Goal: Task Accomplishment & Management: Manage account settings

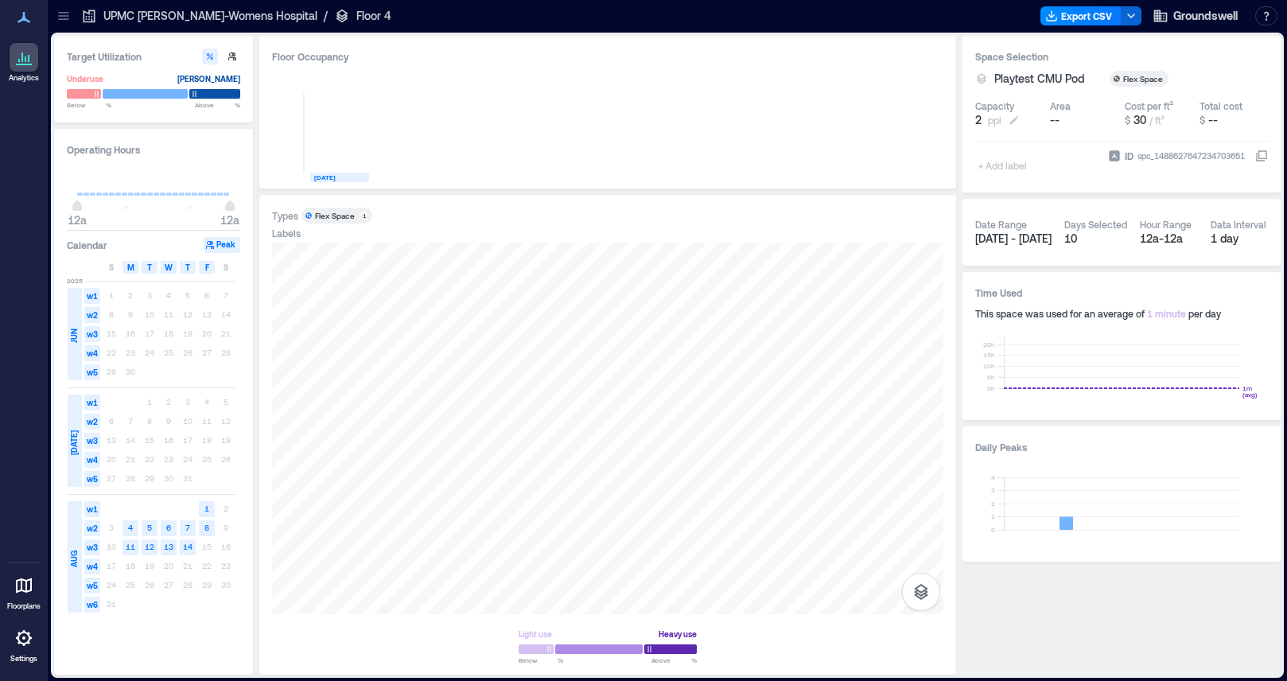
click at [985, 118] on button "2 ppl" at bounding box center [1009, 120] width 68 height 16
type input "*"
click at [1232, 18] on span "Groundswell" at bounding box center [1206, 16] width 64 height 16
click at [1174, 83] on button "Your account" at bounding box center [1165, 79] width 146 height 25
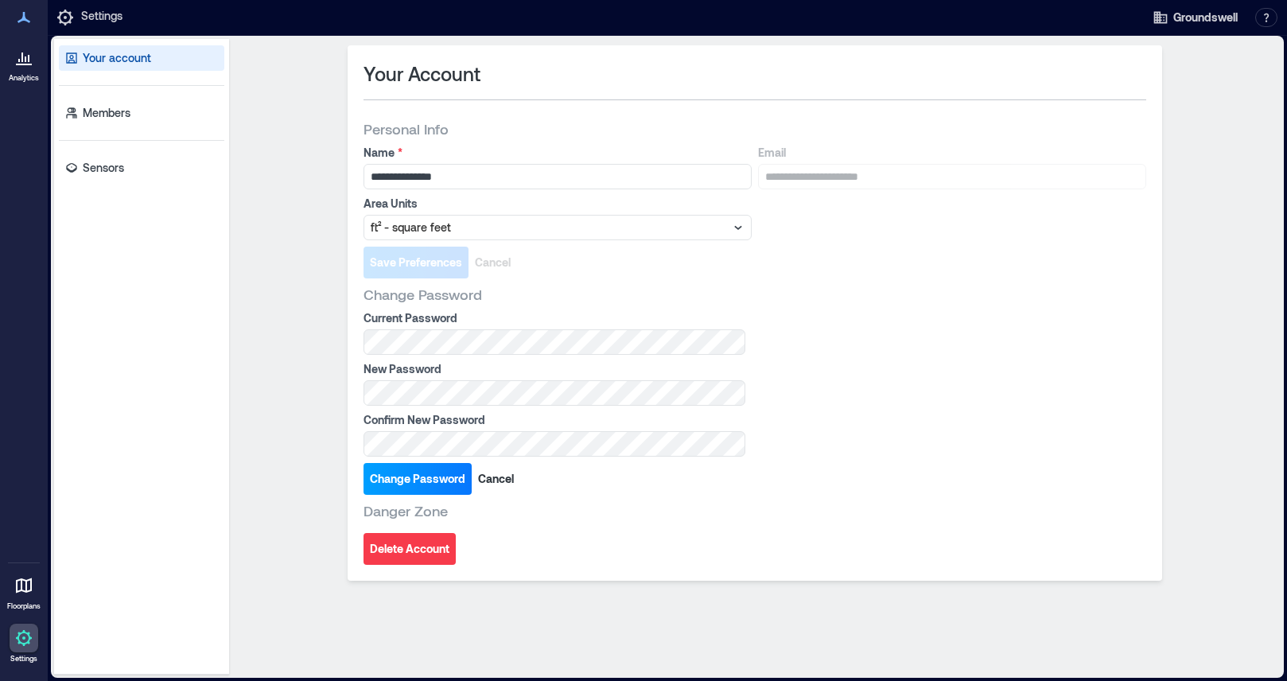
click at [395, 486] on span "Change Password" at bounding box center [417, 479] width 95 height 16
click at [433, 464] on button "Change Password" at bounding box center [418, 479] width 108 height 32
